Goal: Information Seeking & Learning: Compare options

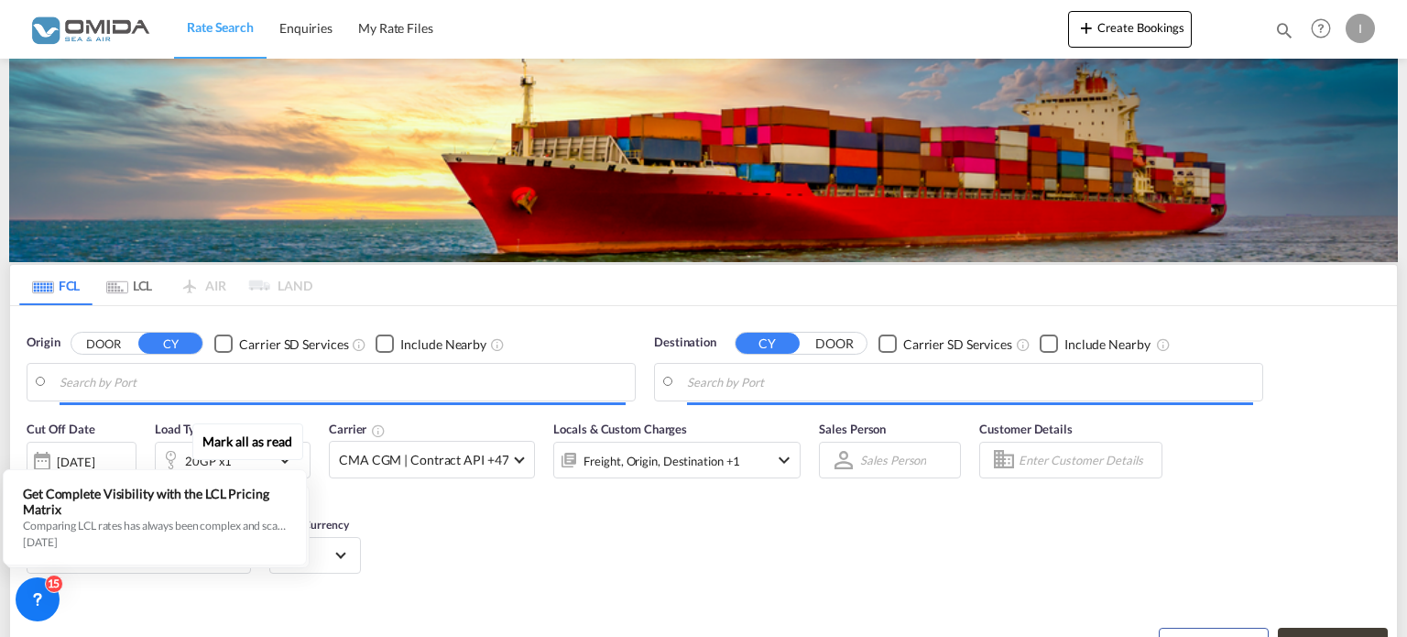
type input "Gdansk, PLGDN"
type input "[GEOGRAPHIC_DATA], [GEOGRAPHIC_DATA]"
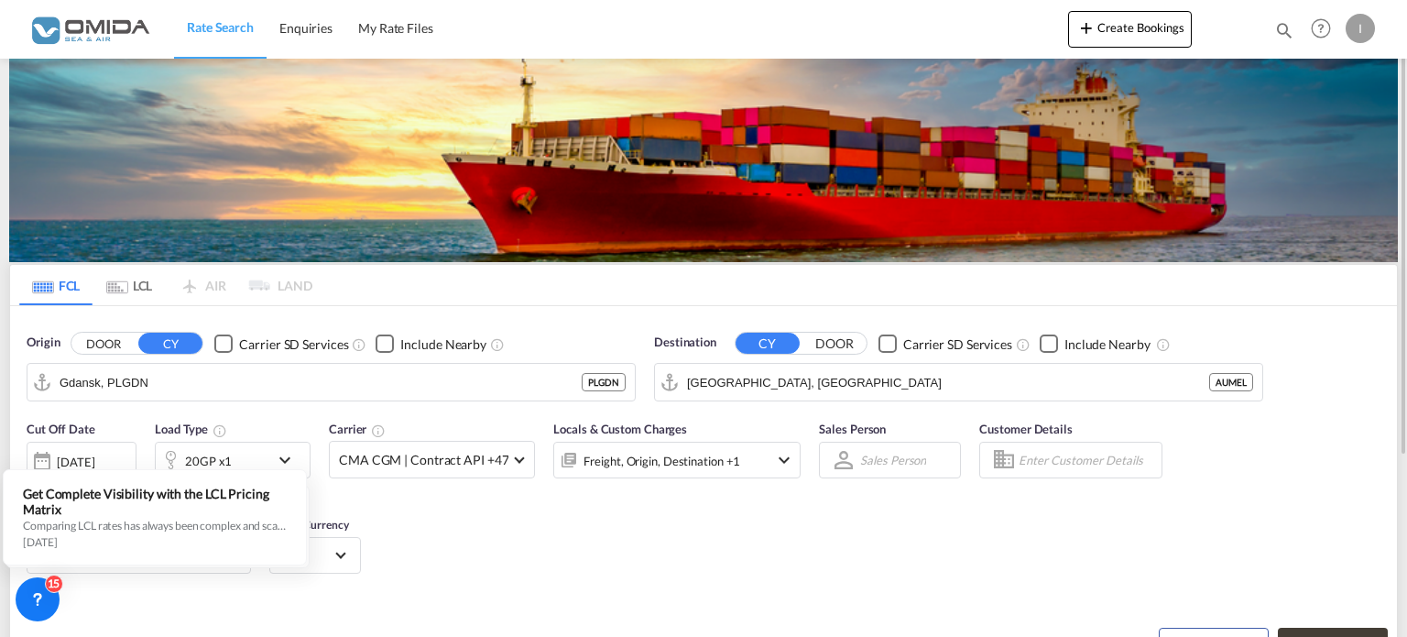
click at [445, 522] on div "Cut Off Date [DATE] [DATE] Load Type 20GP x1 Carrier CMA CGM | Contract API +47…" at bounding box center [703, 499] width 1387 height 179
click at [281, 450] on md-icon "icon-chevron-down" at bounding box center [289, 460] width 31 height 22
click at [227, 600] on div "Reset Schedule Search Search Rates" at bounding box center [703, 630] width 1387 height 80
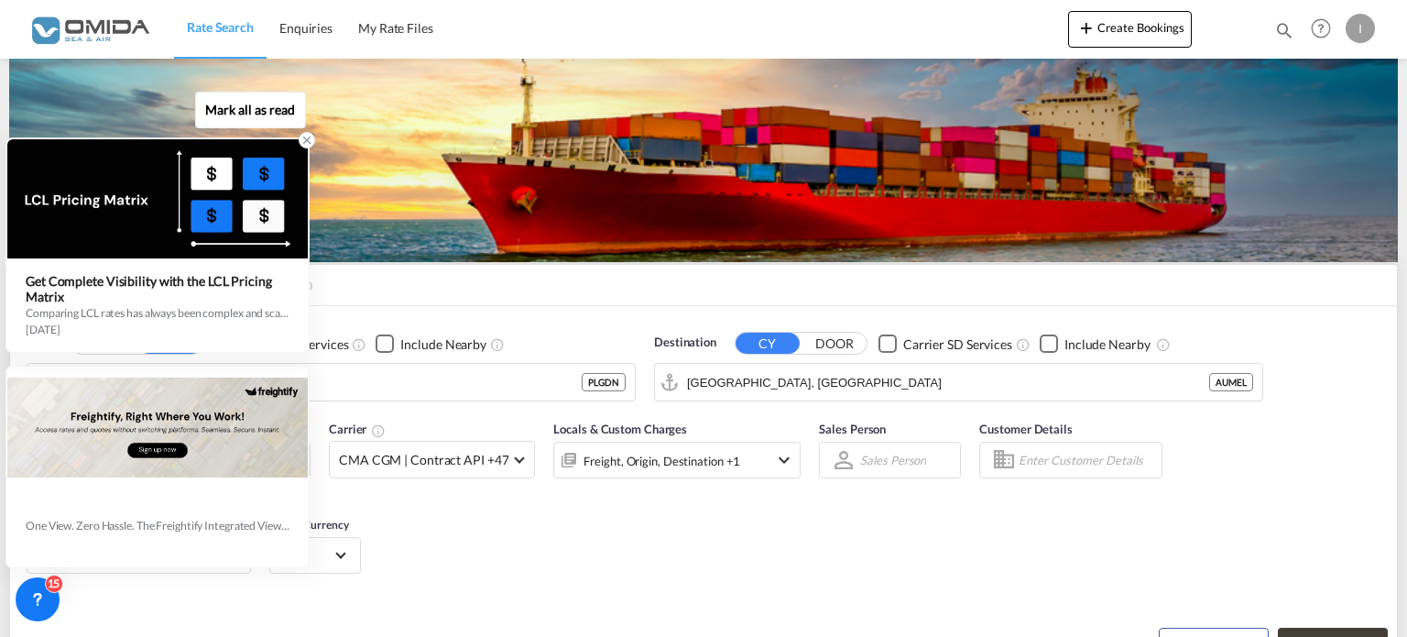
click at [302, 136] on icon at bounding box center [306, 140] width 13 height 13
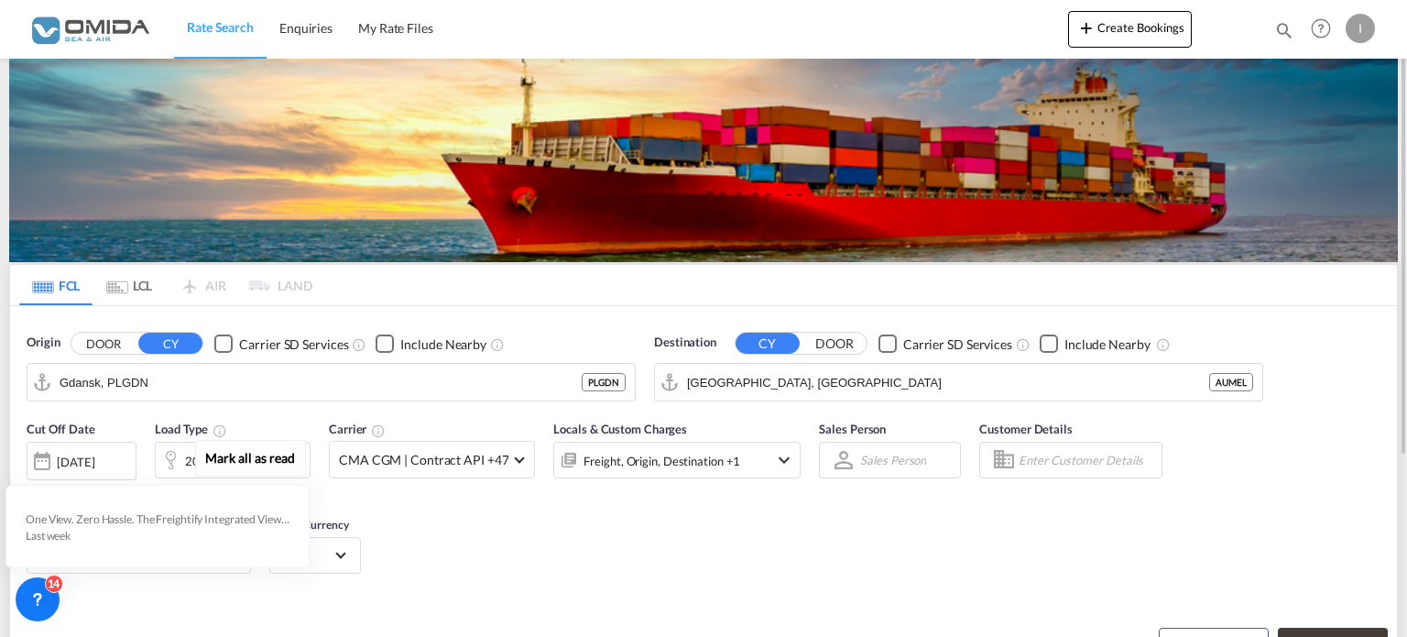
click at [289, 457] on md-icon "icon-chevron-down" at bounding box center [289, 460] width 31 height 22
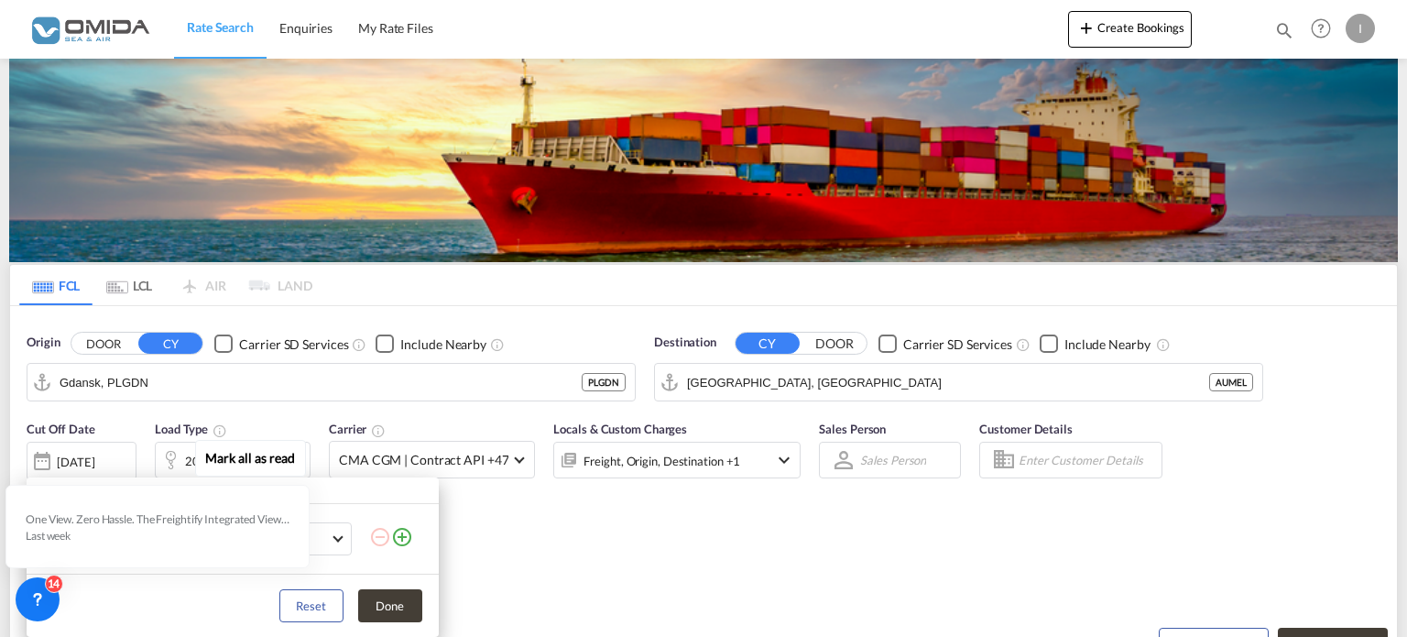
click at [332, 532] on md-select-value "KG" at bounding box center [317, 538] width 62 height 31
click at [621, 523] on md-backdrop at bounding box center [703, 318] width 1407 height 637
click at [373, 602] on button "Done" at bounding box center [390, 605] width 64 height 33
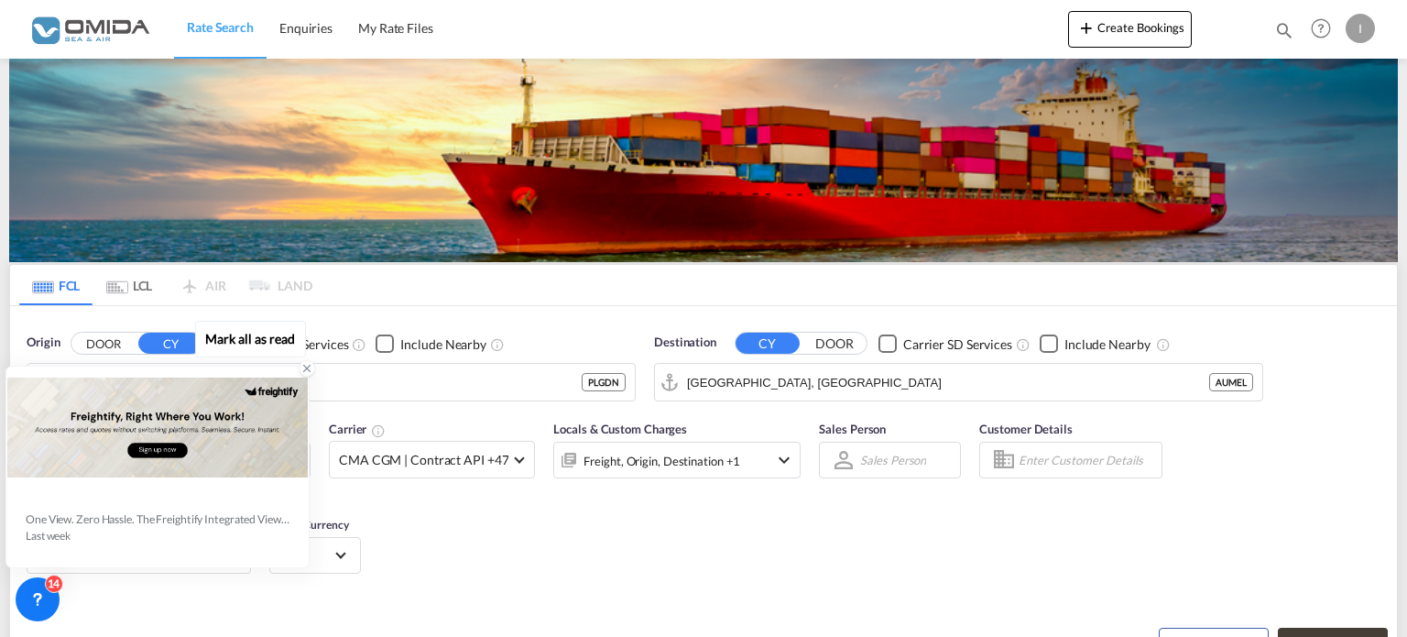
click at [309, 371] on icon at bounding box center [307, 368] width 6 height 6
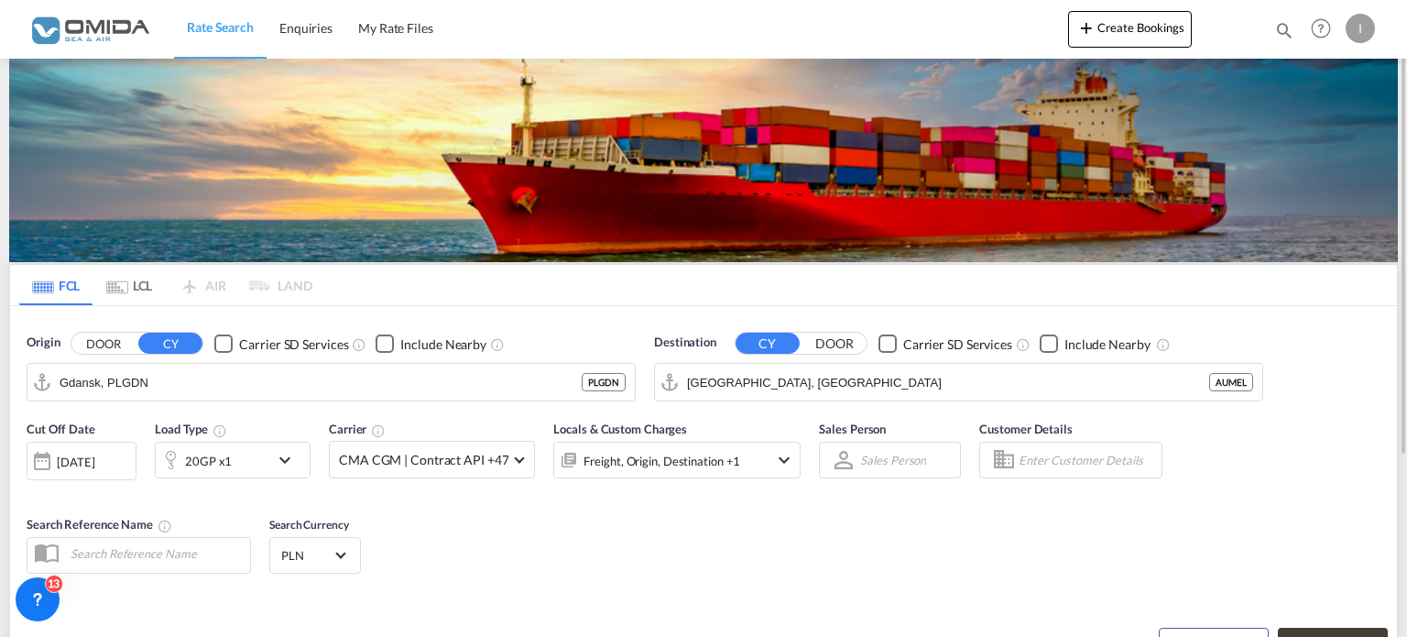
click at [283, 453] on md-icon "icon-chevron-down" at bounding box center [289, 460] width 31 height 22
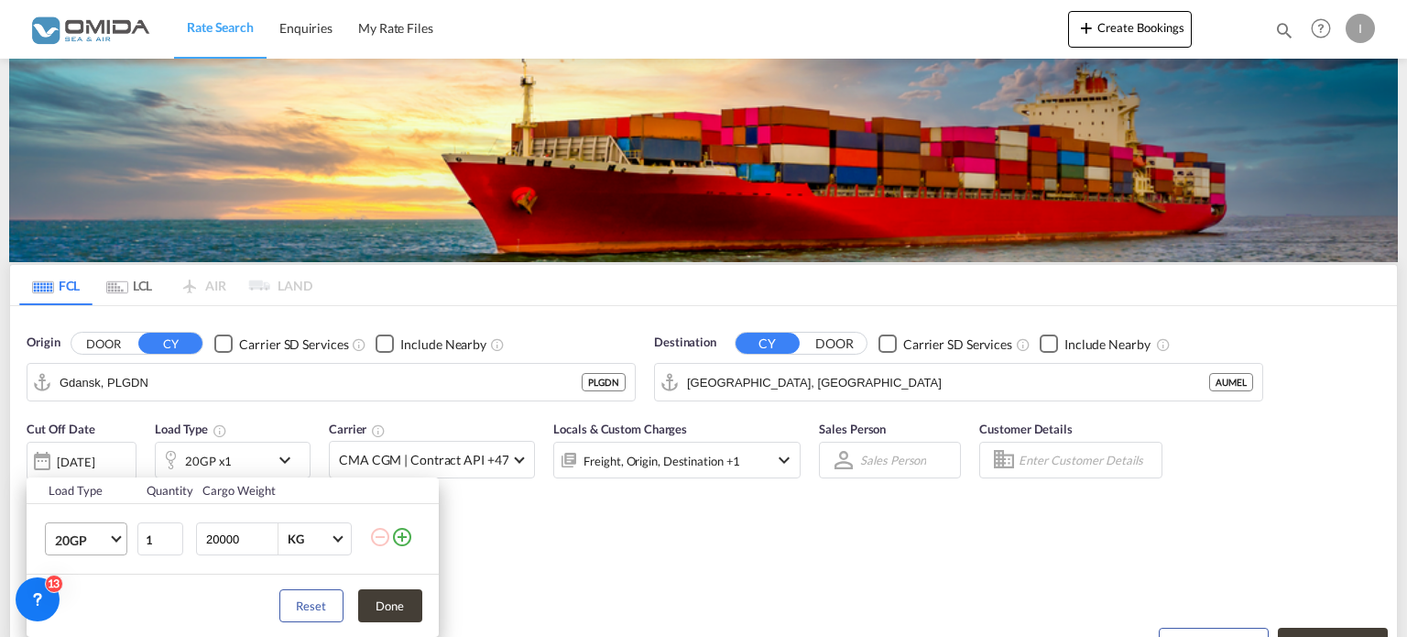
click at [123, 542] on md-select-value "20GP" at bounding box center [89, 538] width 73 height 31
click at [86, 513] on md-option "40HC" at bounding box center [101, 504] width 125 height 44
click at [394, 608] on button "Done" at bounding box center [390, 605] width 64 height 33
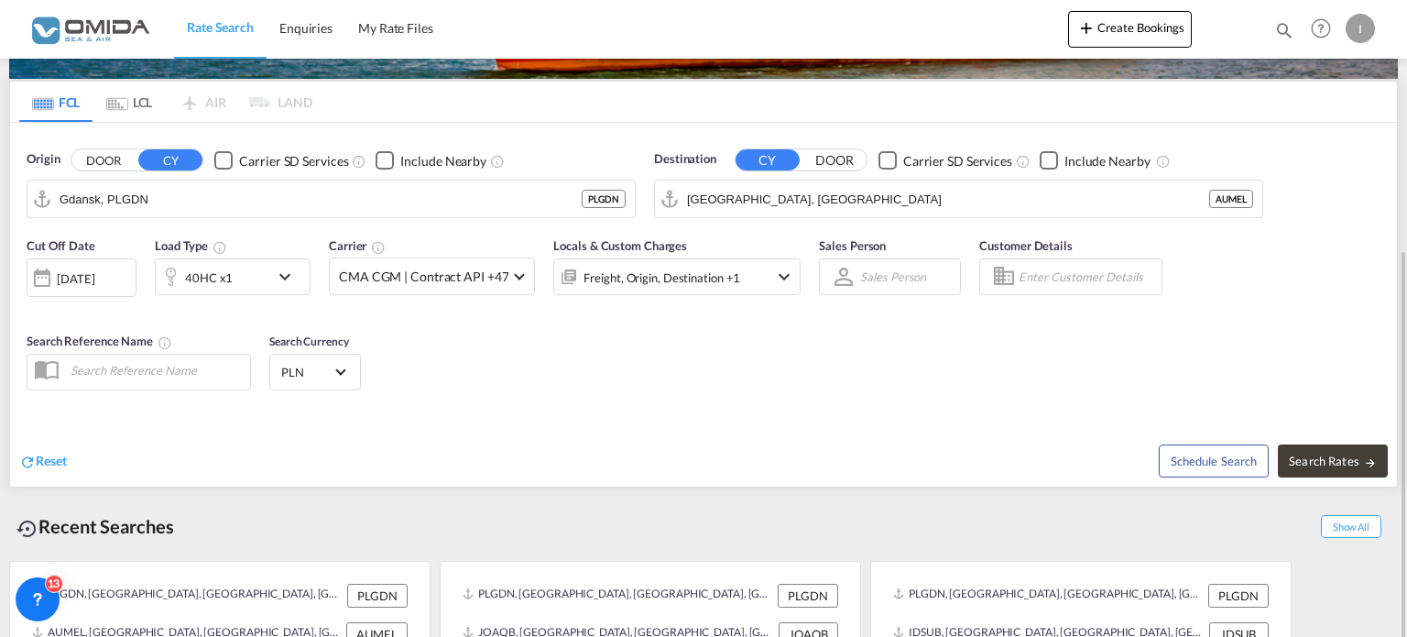
scroll to position [253, 0]
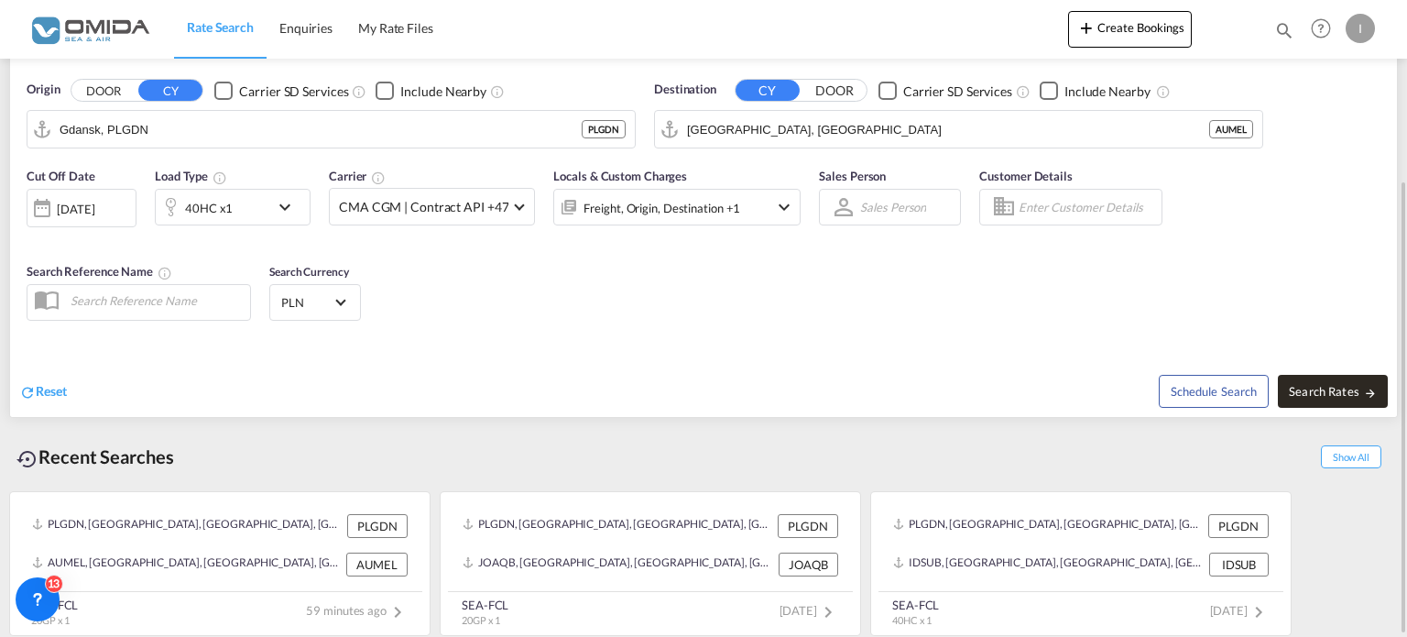
click at [1299, 387] on span "Search Rates" at bounding box center [1333, 391] width 88 height 15
type input "PLGDN to AUMEL / [DATE]"
